Goal: Find specific page/section: Find specific page/section

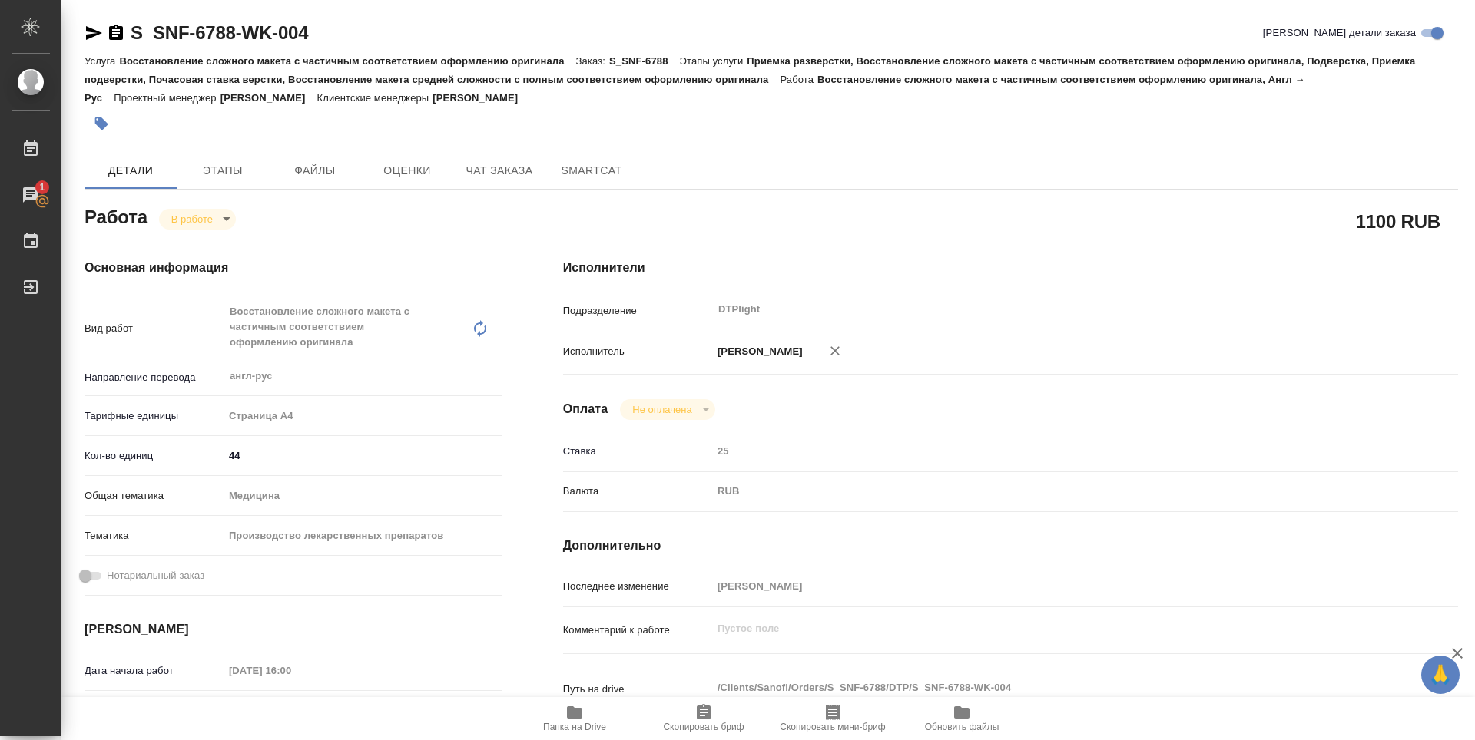
type textarea "x"
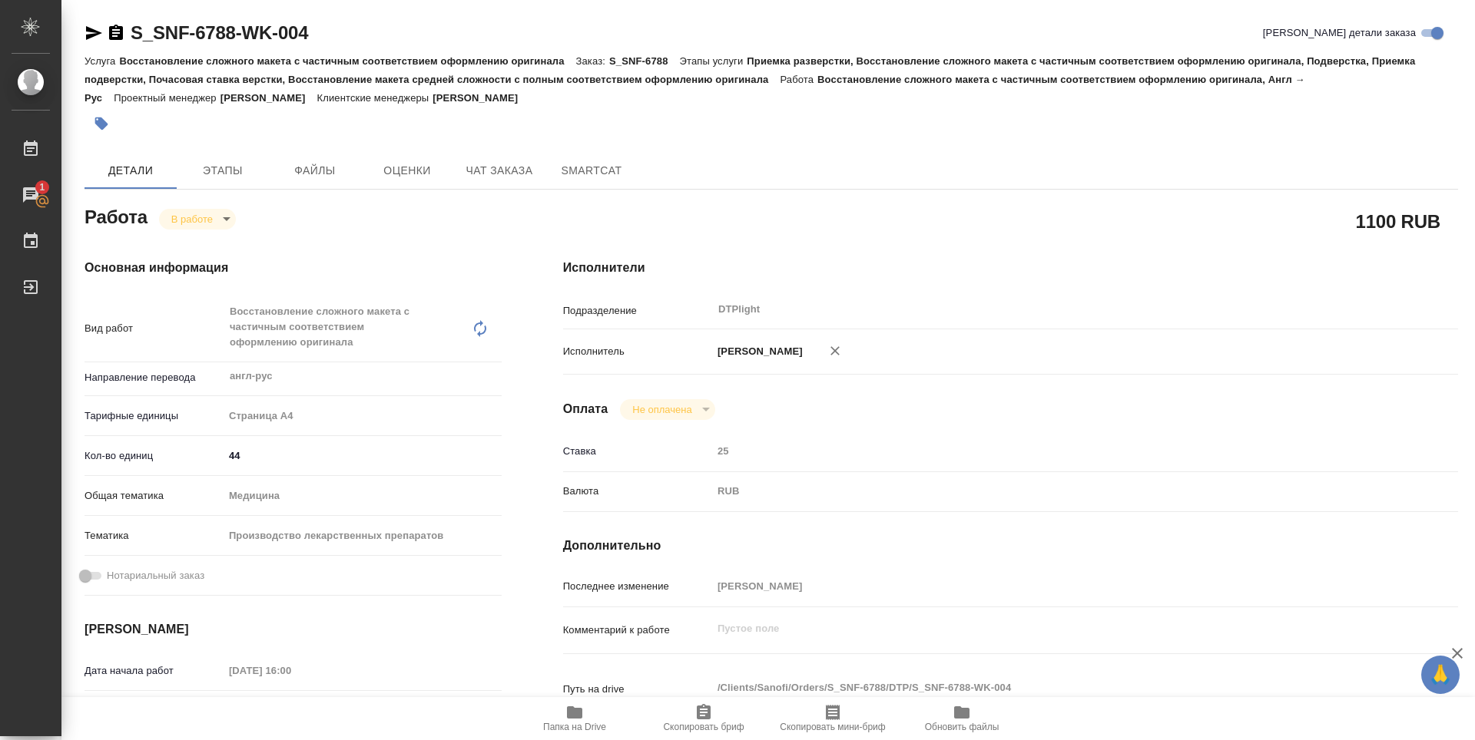
type textarea "x"
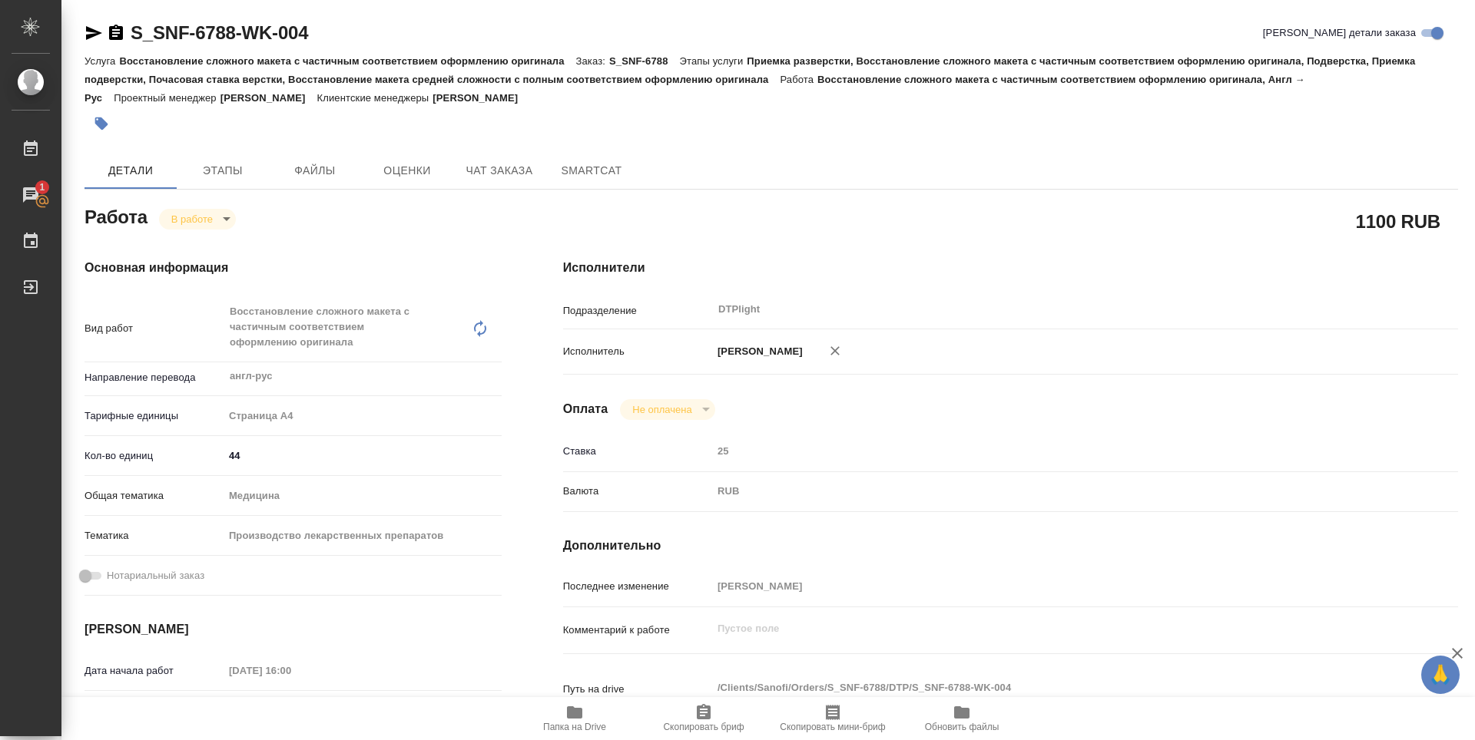
type textarea "x"
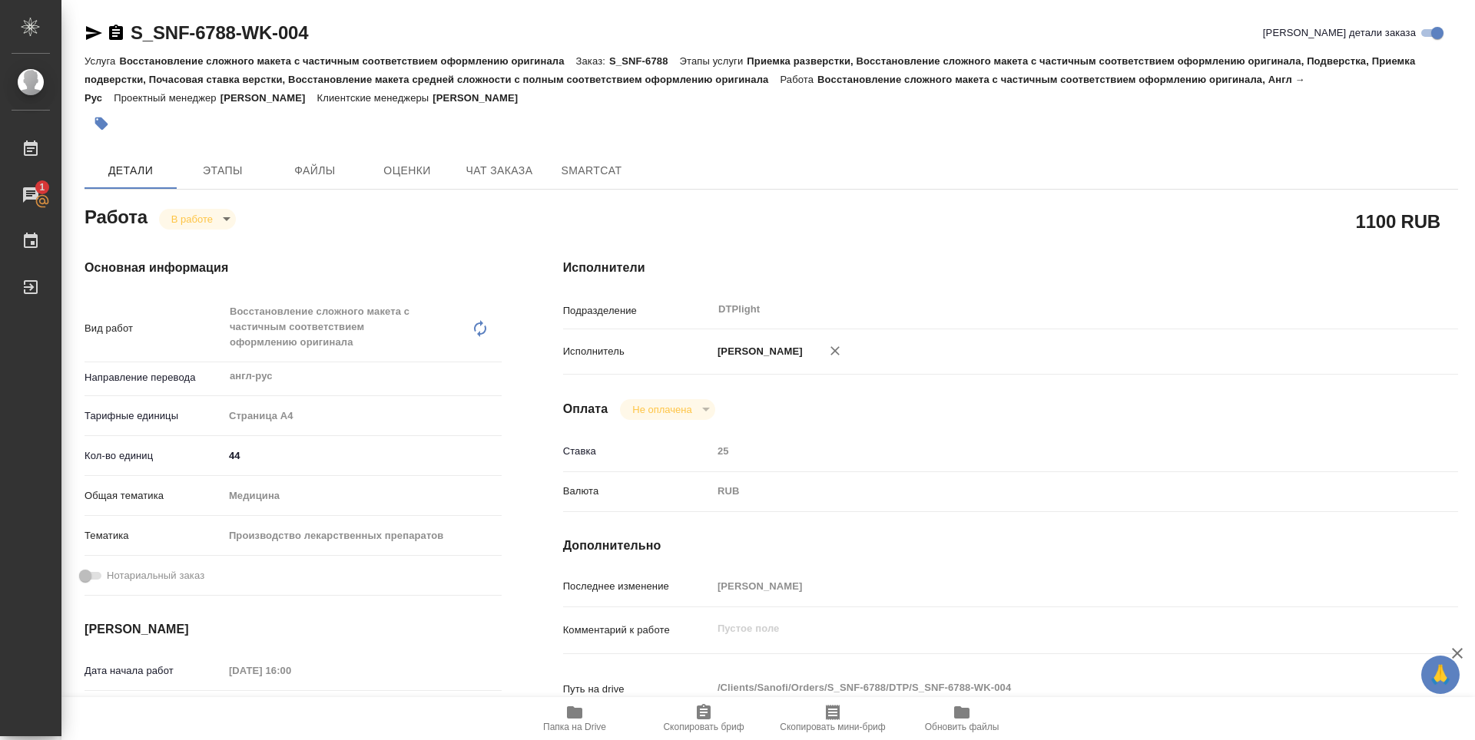
type textarea "x"
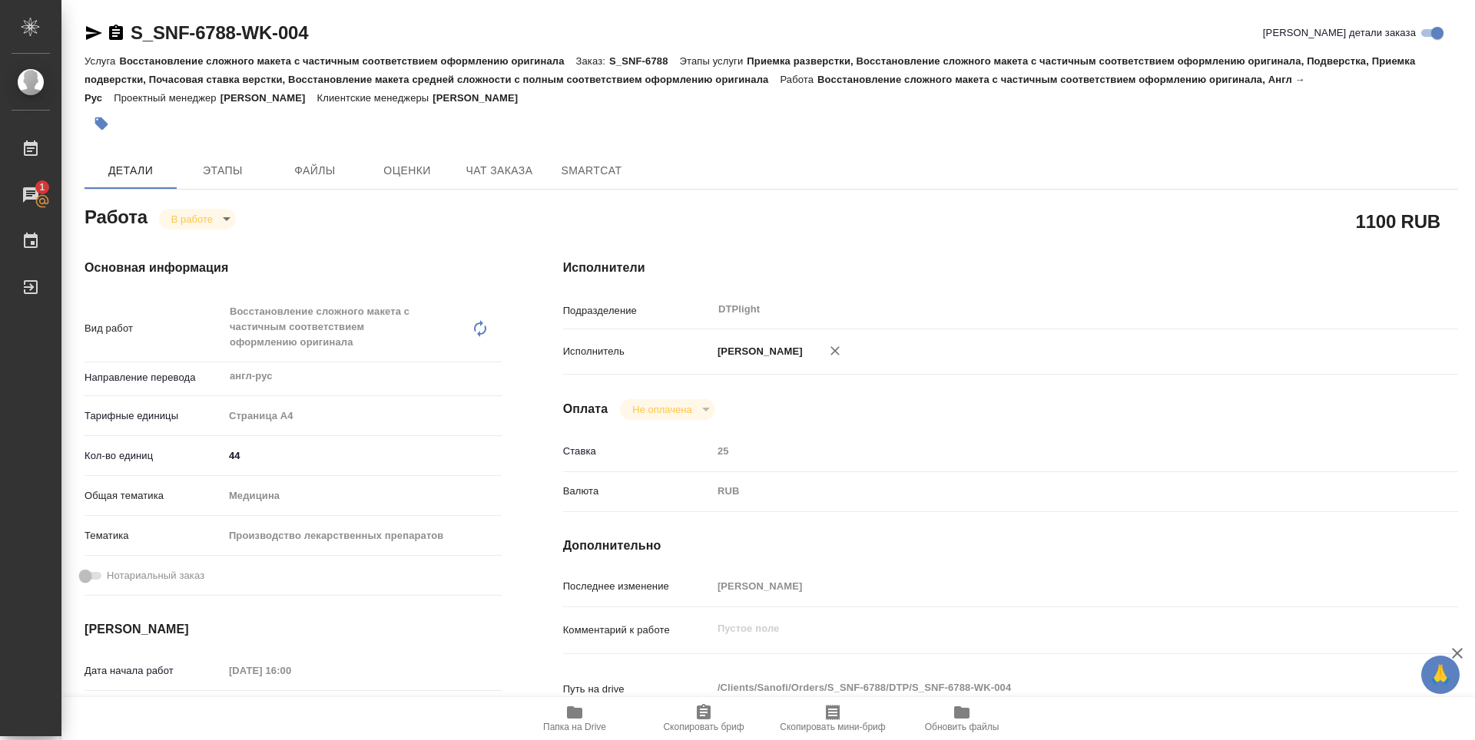
type textarea "x"
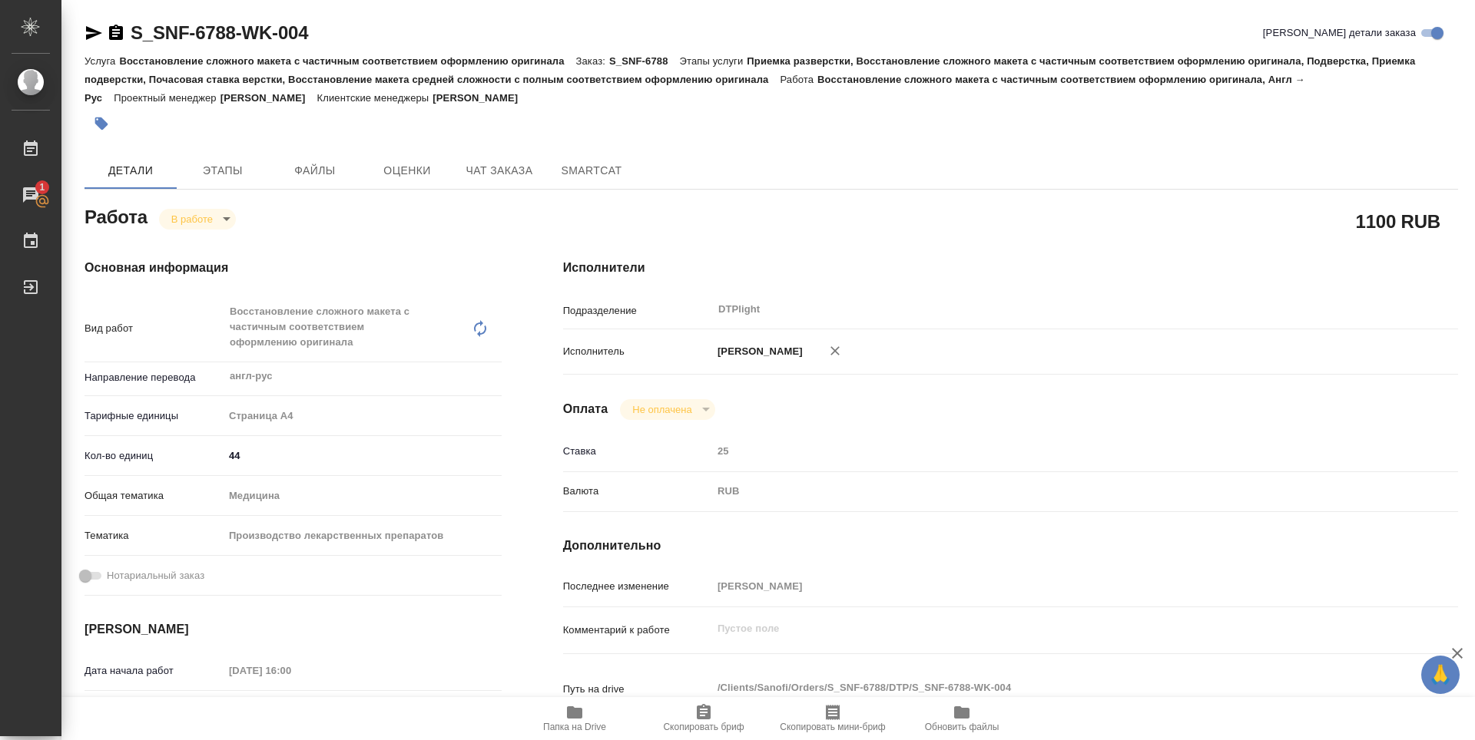
type textarea "x"
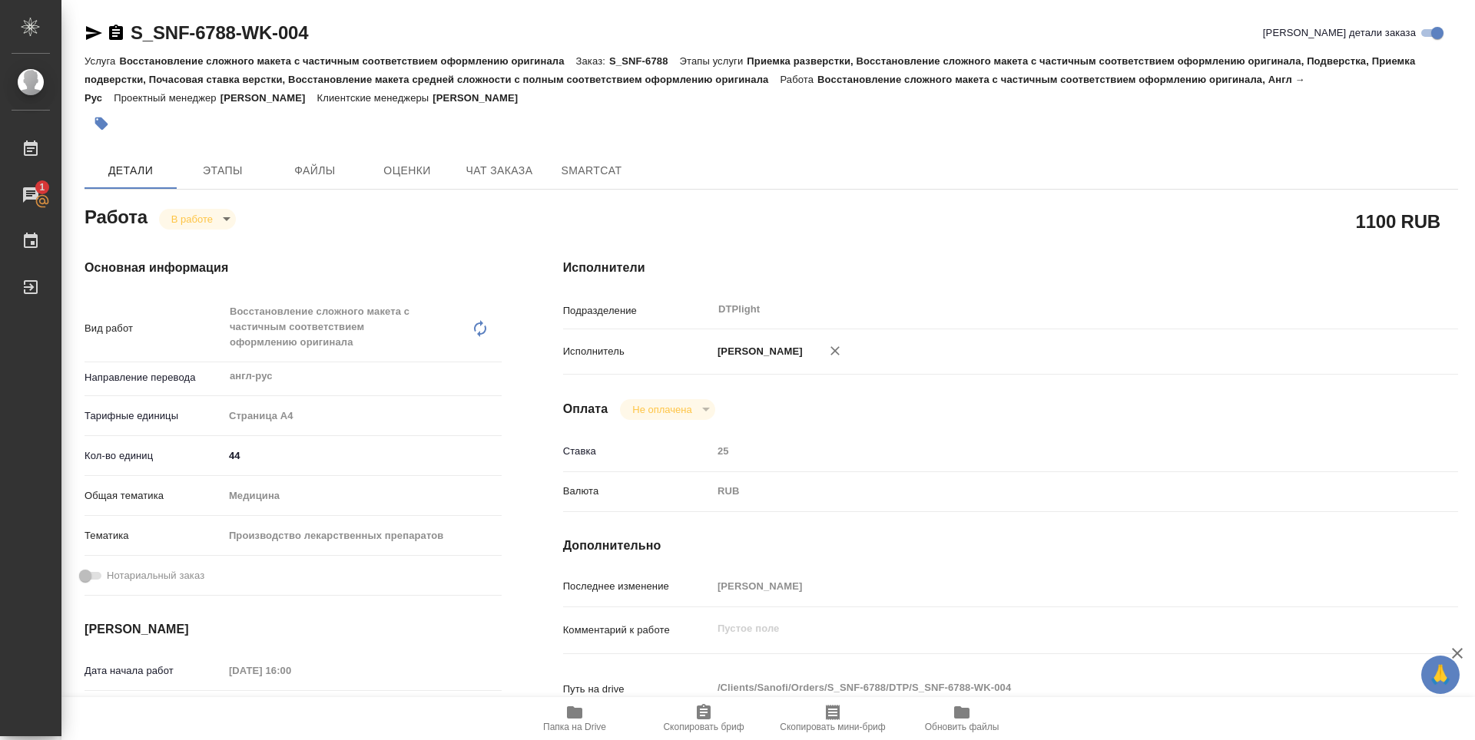
type textarea "x"
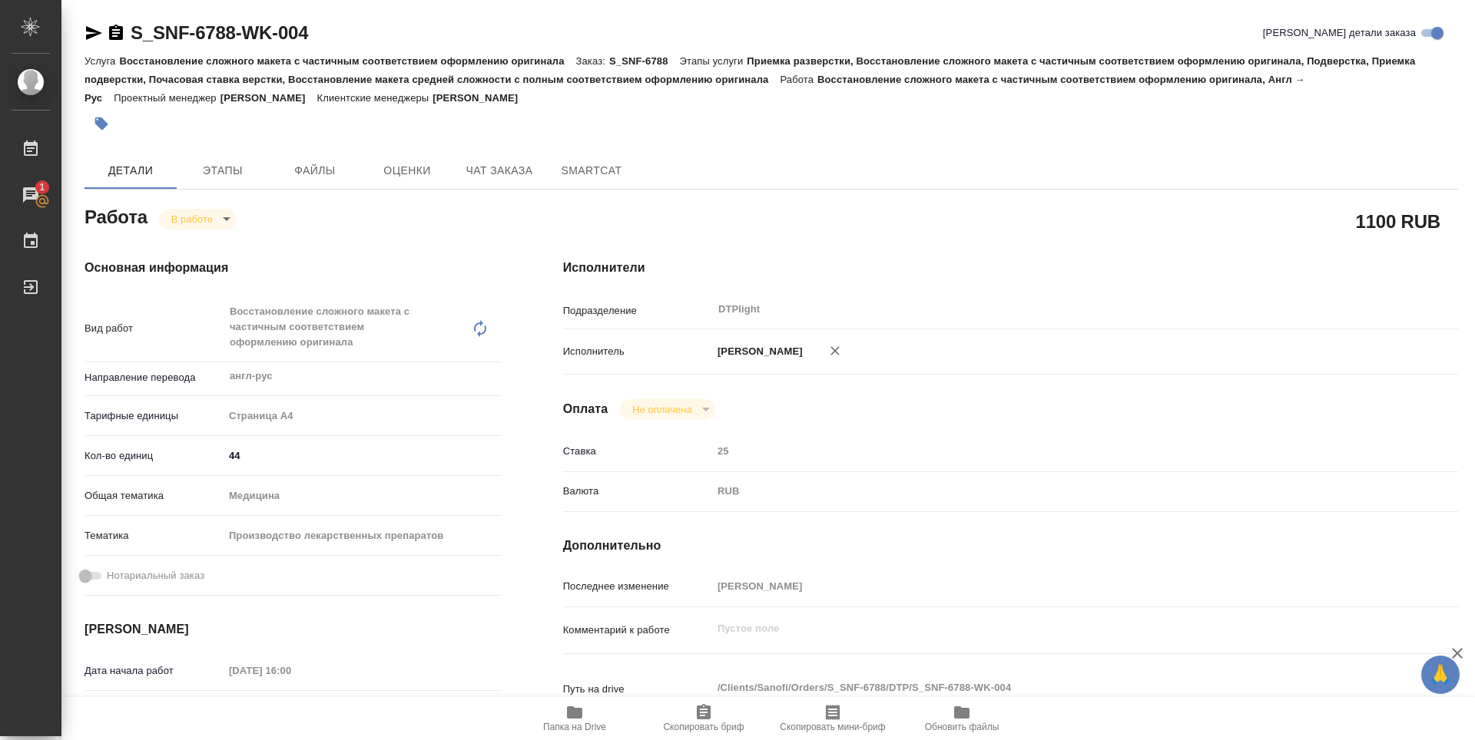
type textarea "x"
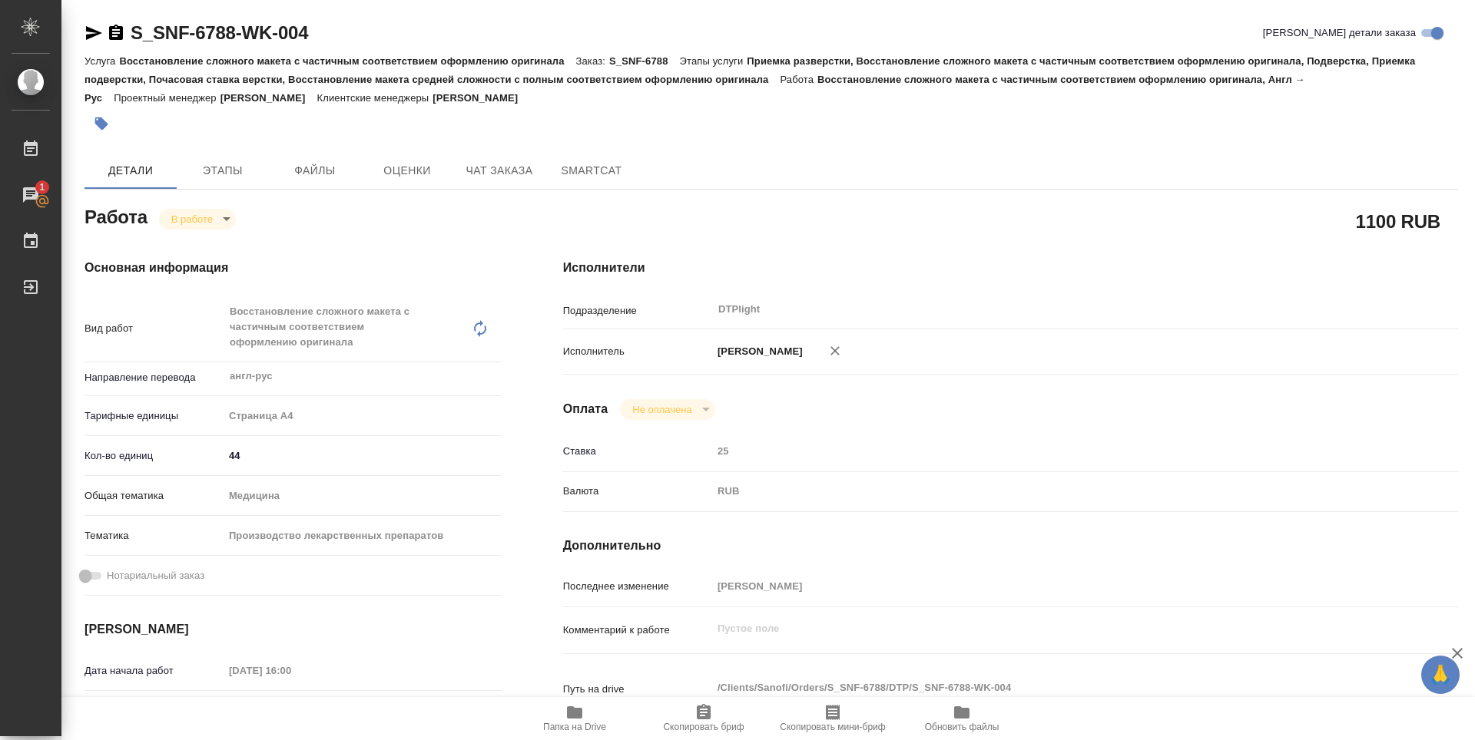
type textarea "x"
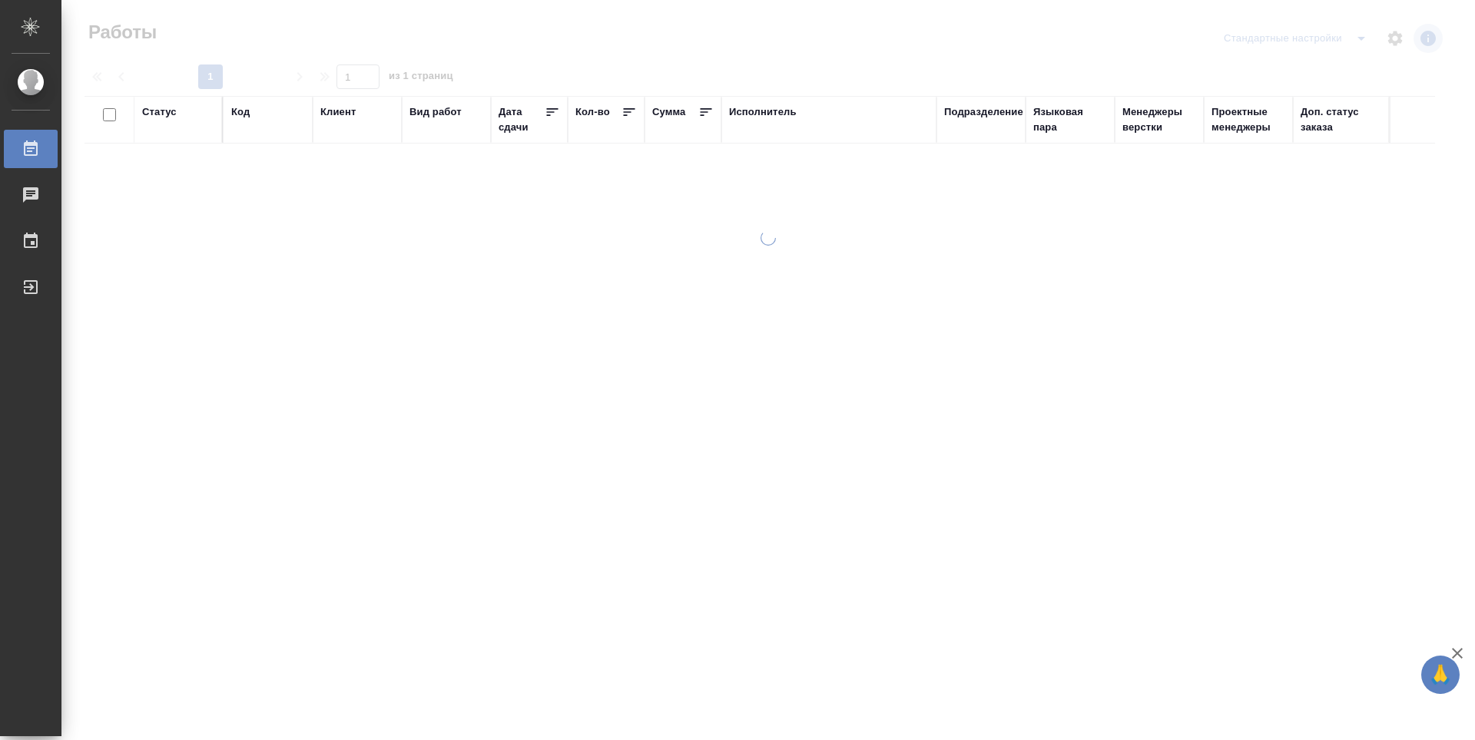
click at [1012, 102] on th "Подразделение" at bounding box center [980, 120] width 89 height 48
click at [1002, 106] on div "Подразделение" at bounding box center [983, 111] width 79 height 15
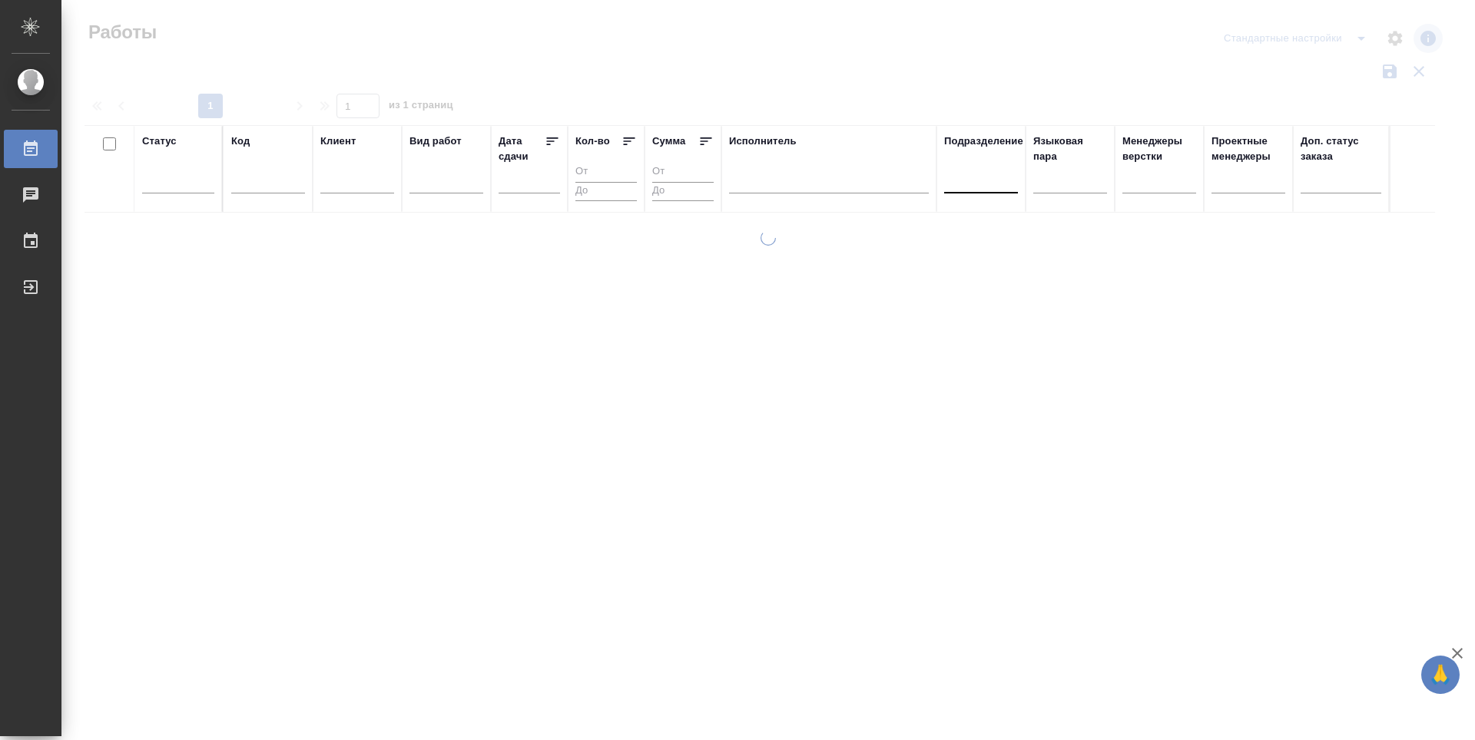
click at [989, 181] on div at bounding box center [981, 178] width 74 height 22
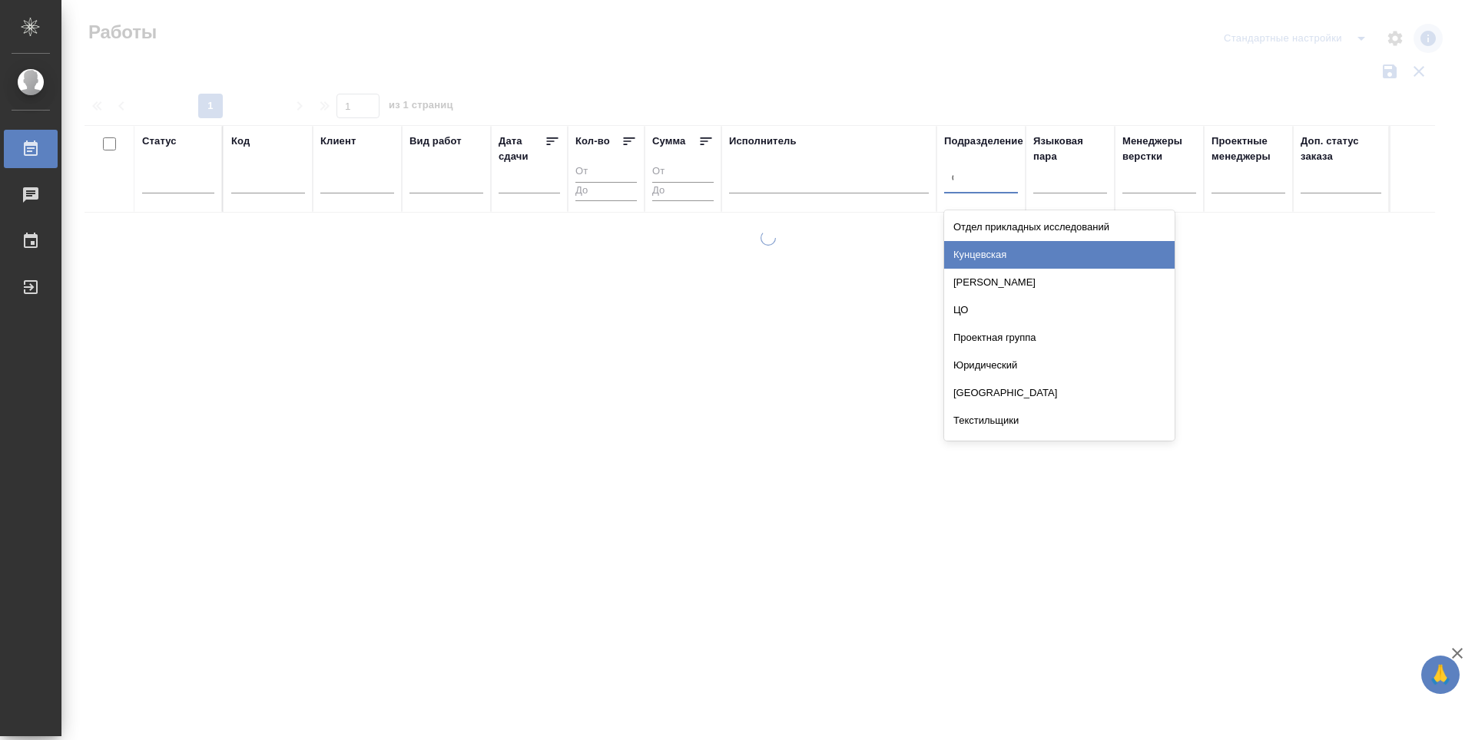
type input "dt"
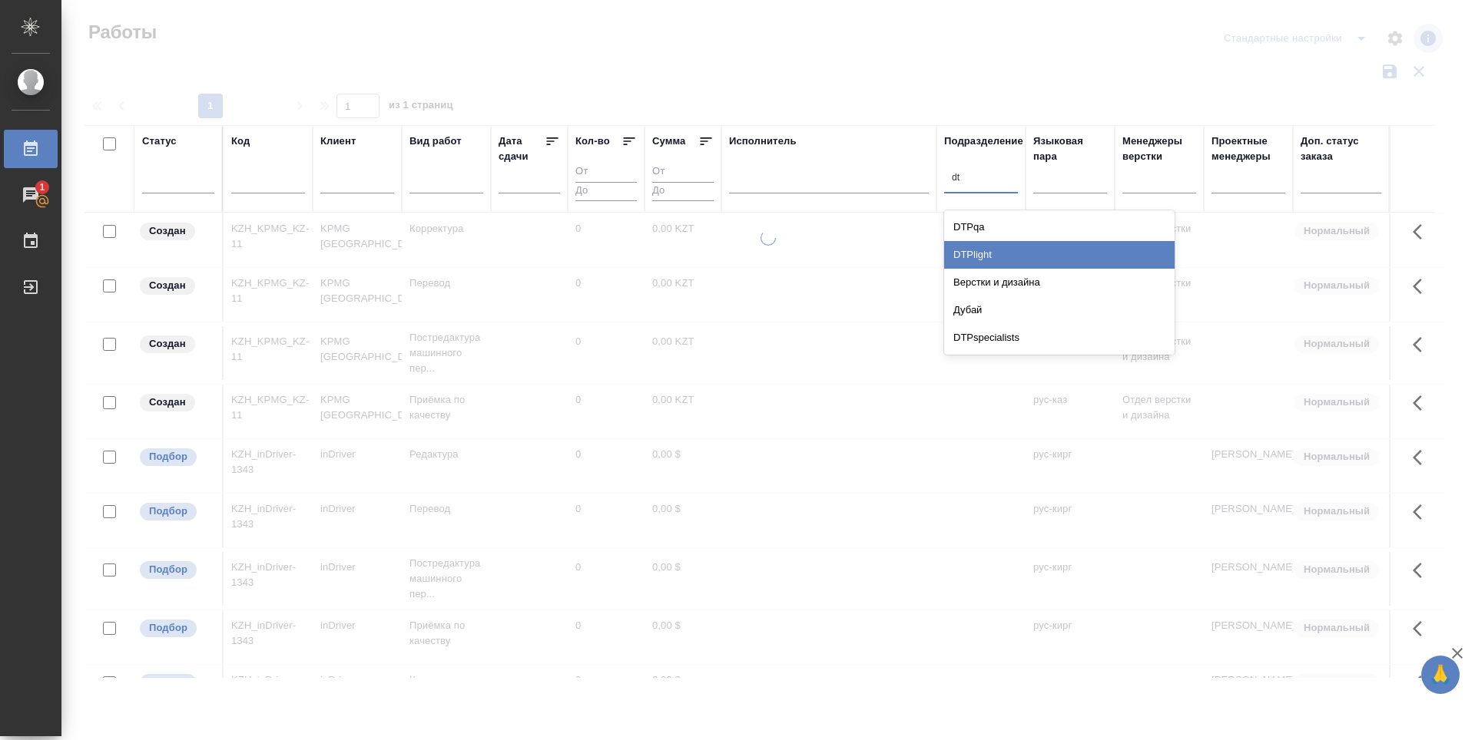
click at [1007, 253] on div "DTPlight" at bounding box center [1059, 255] width 230 height 28
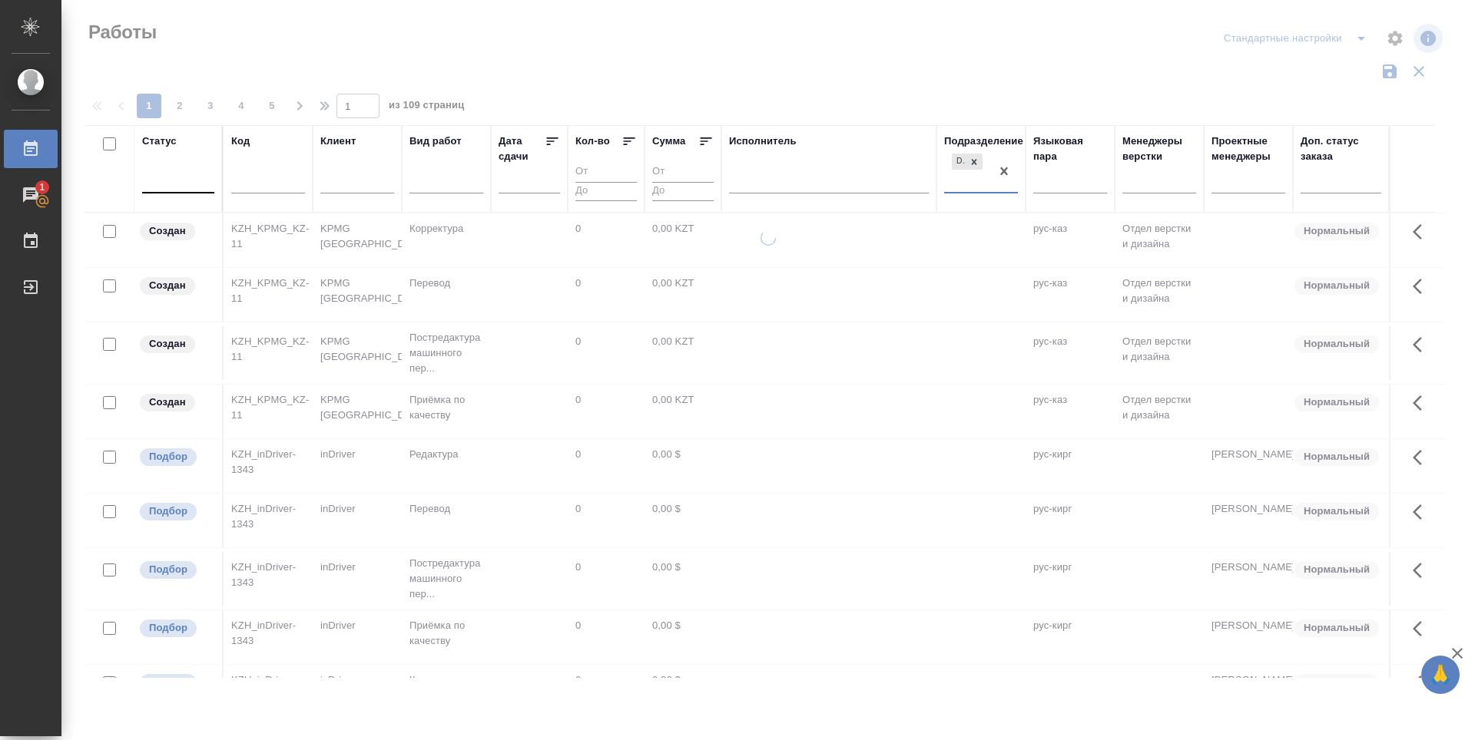
click at [167, 180] on div at bounding box center [178, 178] width 72 height 22
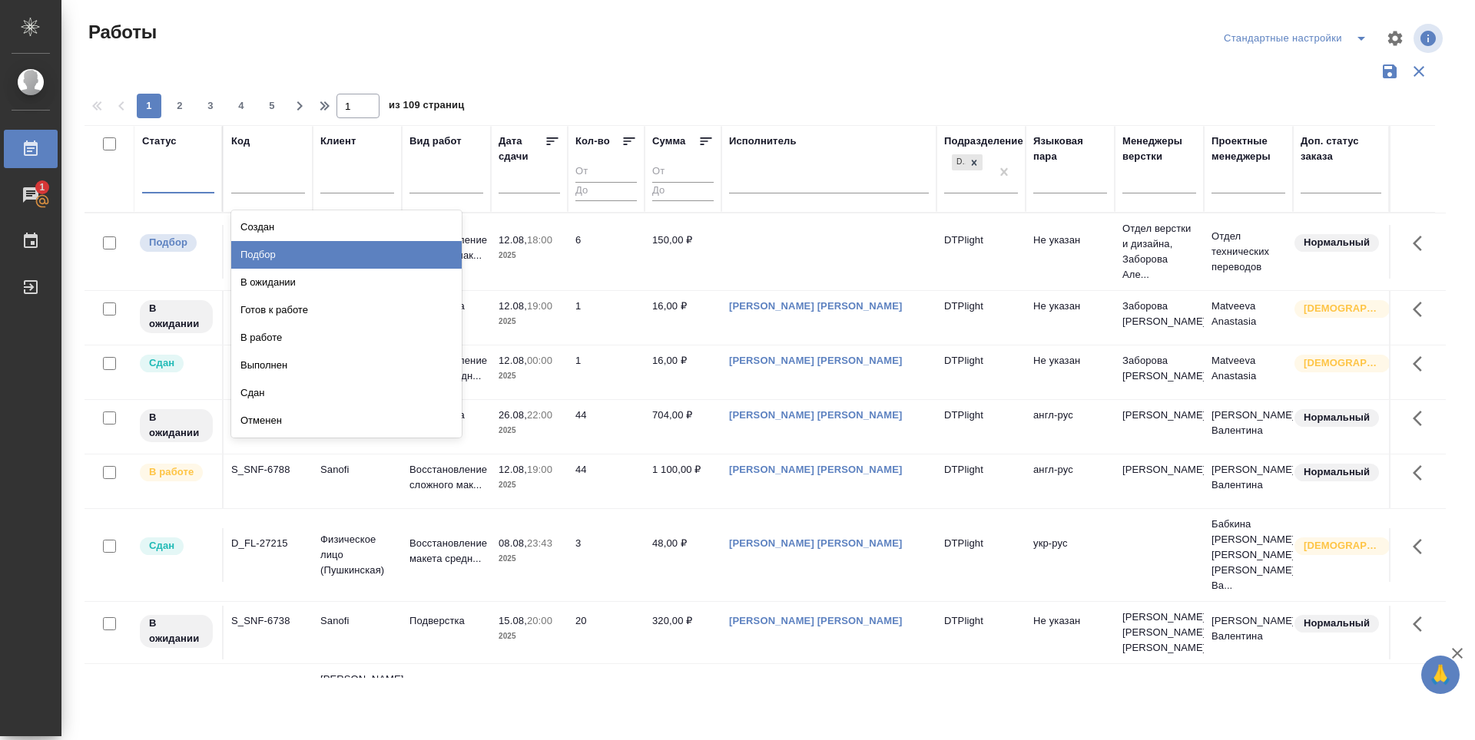
click at [405, 253] on div "Подбор" at bounding box center [346, 255] width 230 height 28
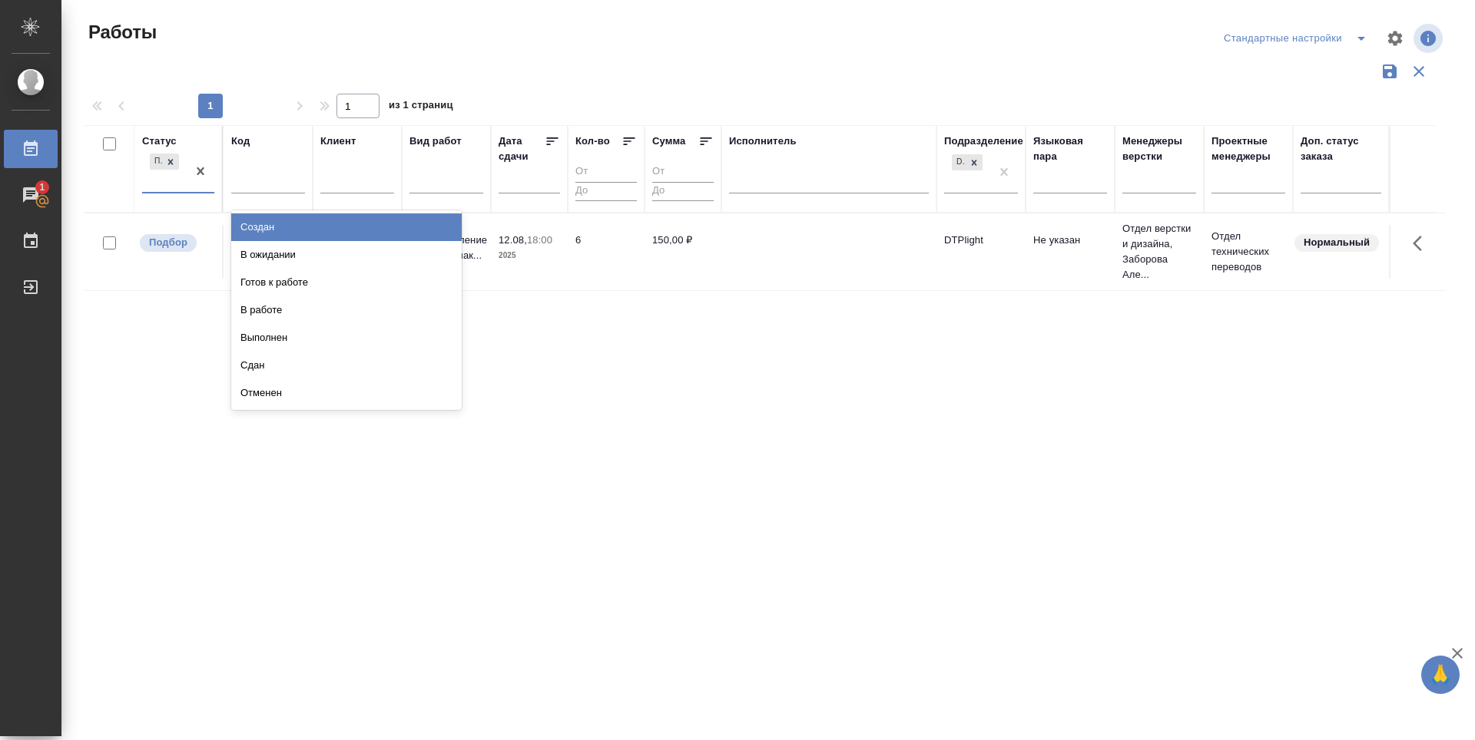
click at [157, 178] on div "Подбор" at bounding box center [164, 171] width 45 height 41
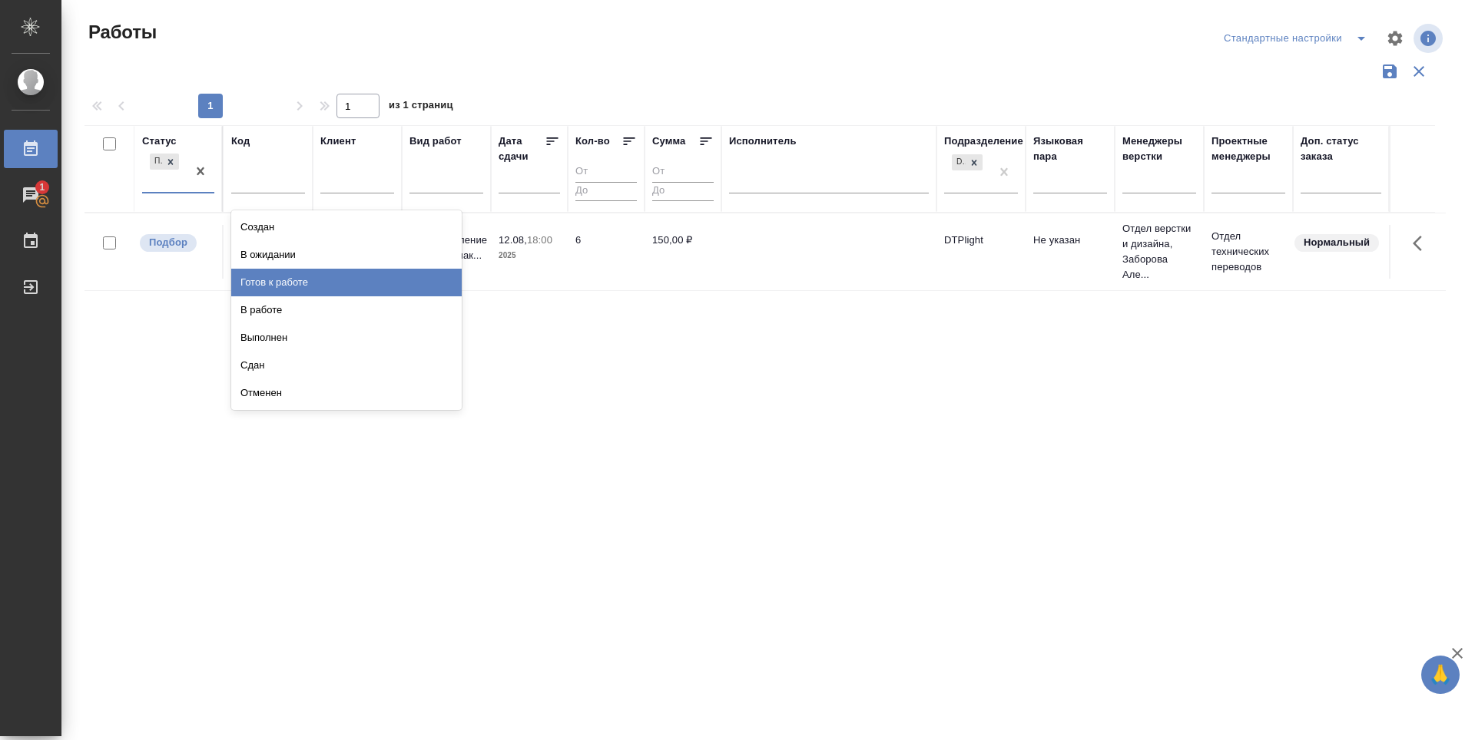
click at [313, 281] on div "Готов к работе" at bounding box center [346, 283] width 230 height 28
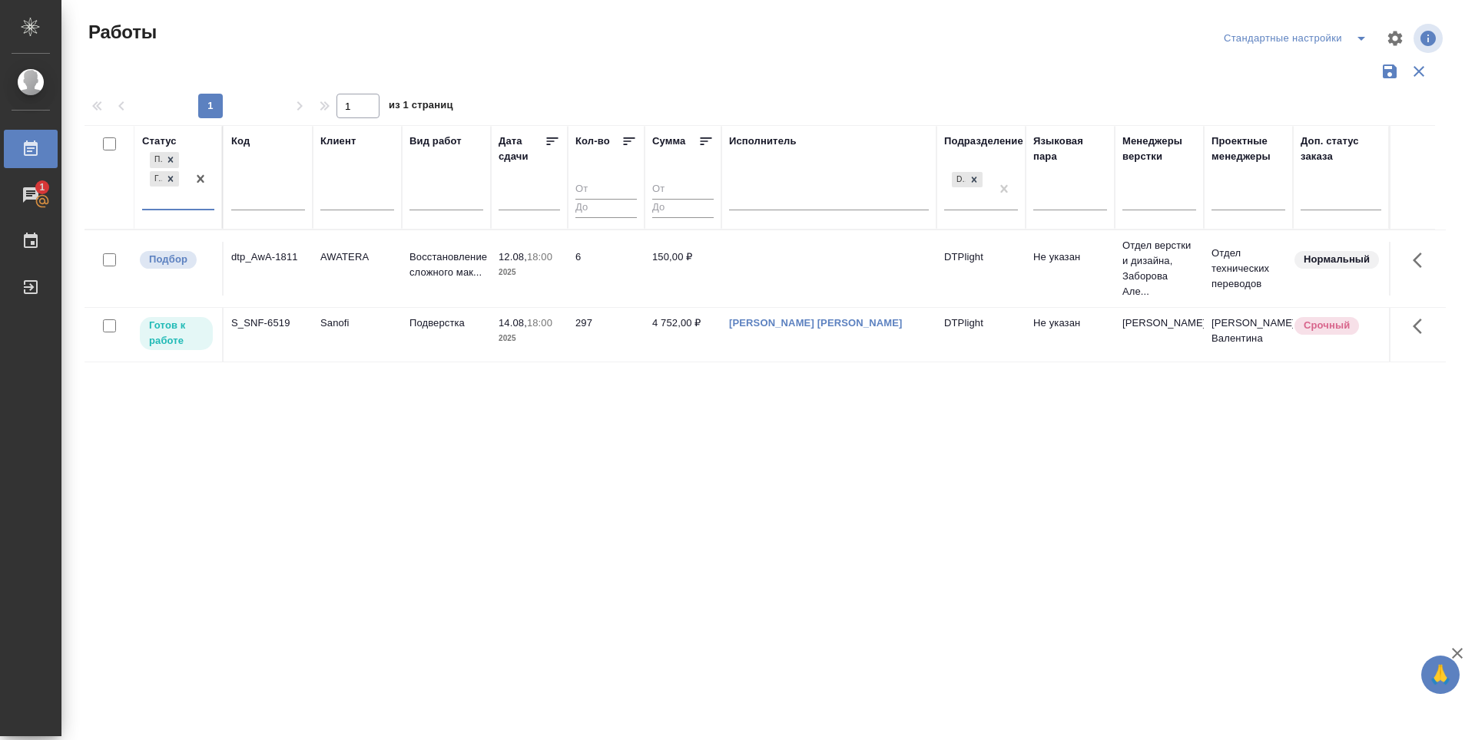
click at [164, 198] on div "Подбор Готов к работе" at bounding box center [164, 179] width 45 height 60
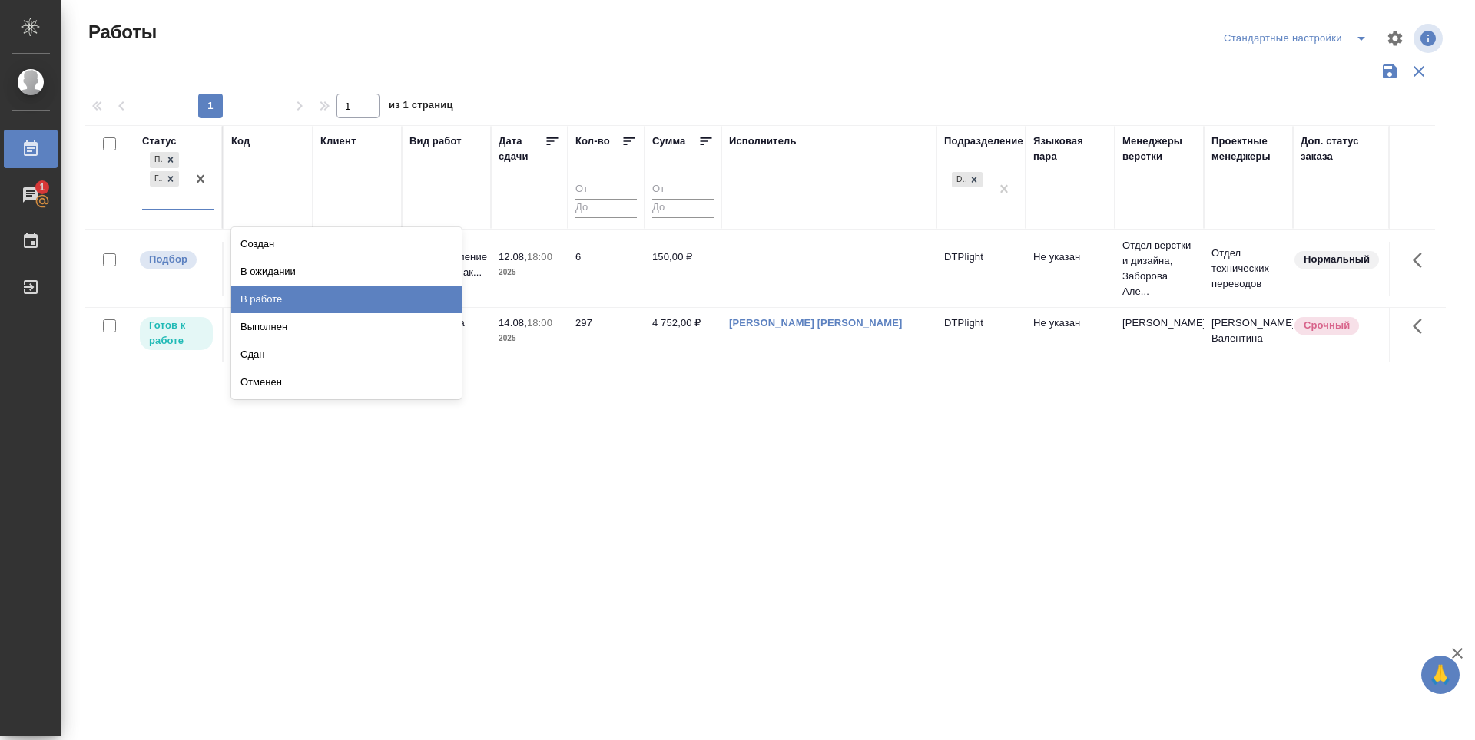
click at [269, 303] on div "В работе" at bounding box center [346, 300] width 230 height 28
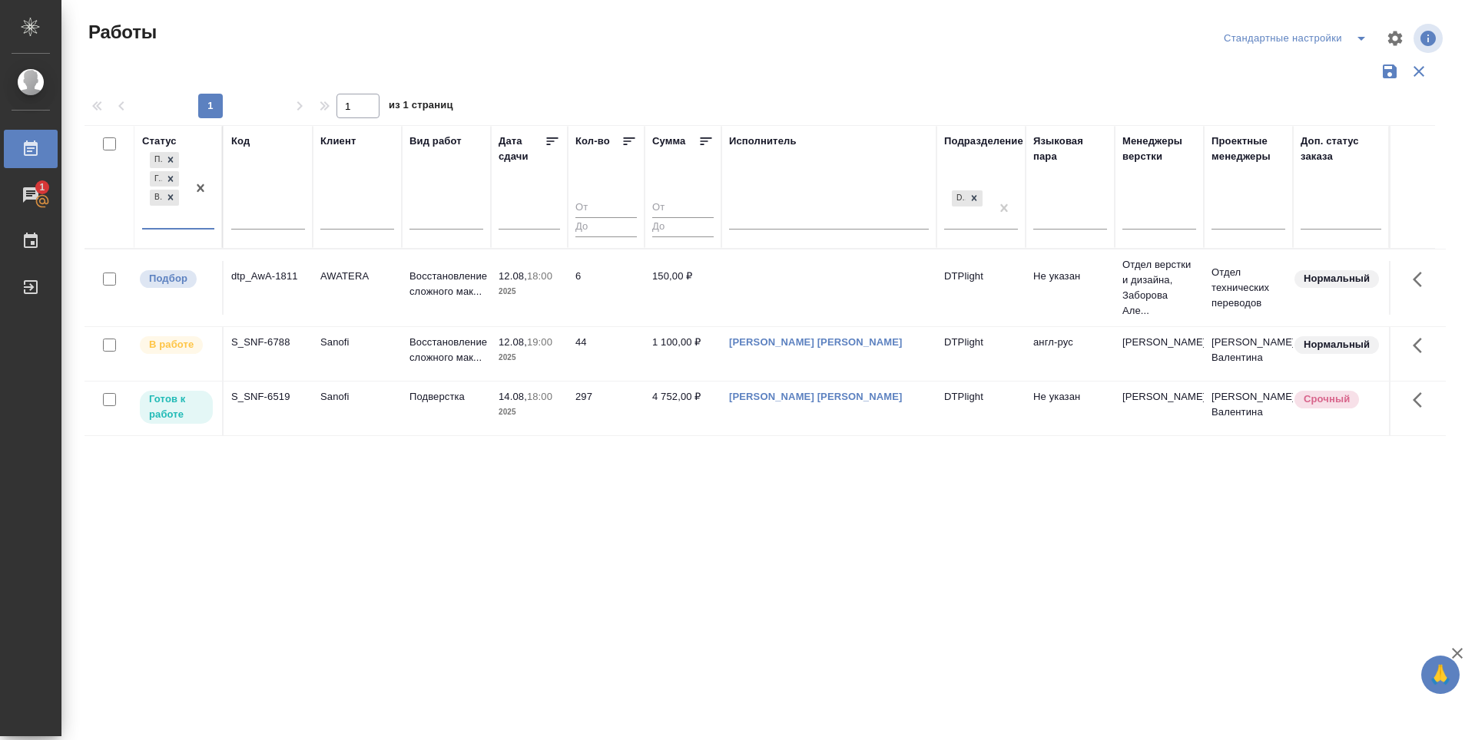
click at [556, 139] on icon at bounding box center [552, 141] width 15 height 15
